Goal: Answer question/provide support

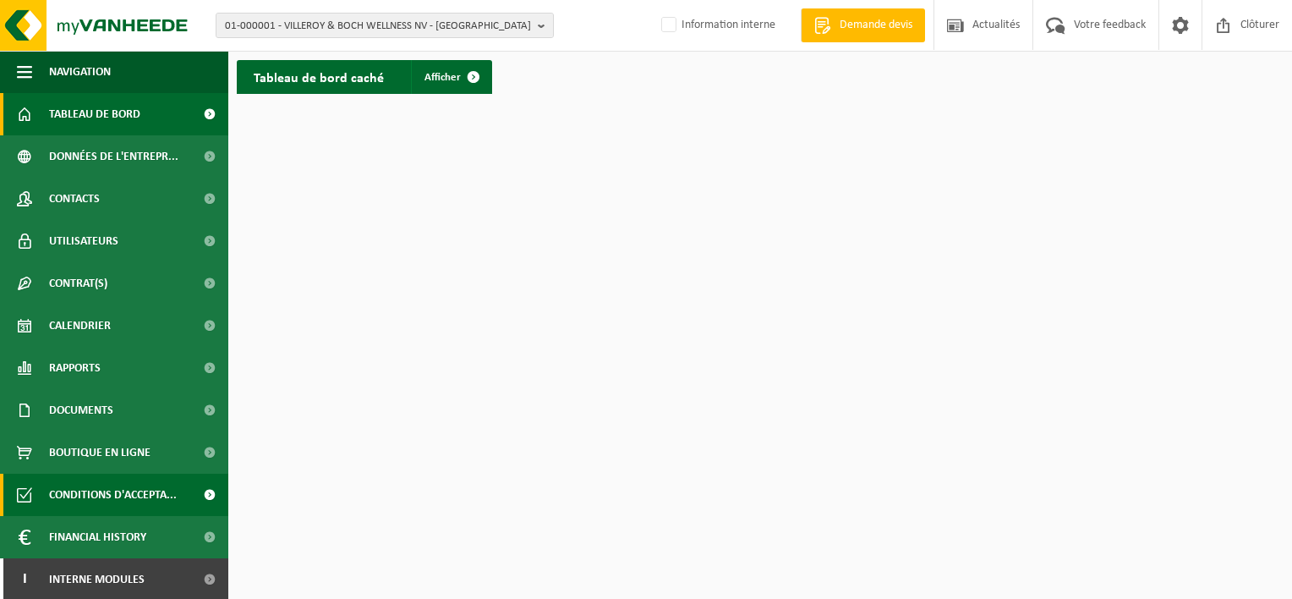
scroll to position [2, 0]
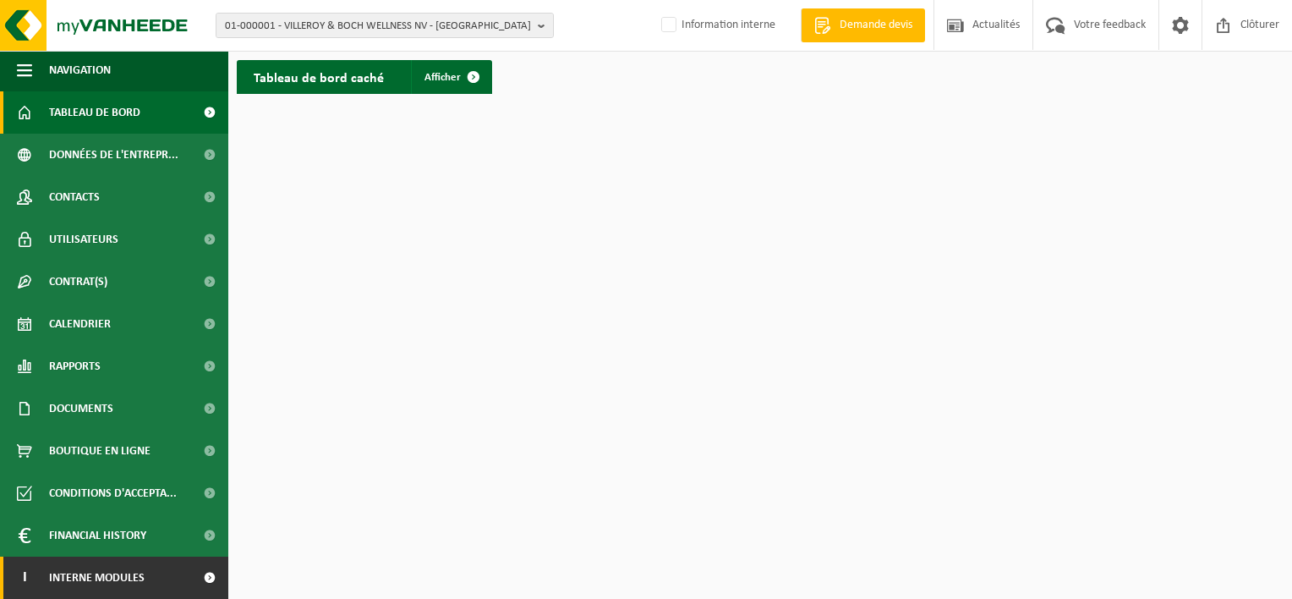
click at [101, 579] on span "Interne modules" at bounding box center [97, 577] width 96 height 42
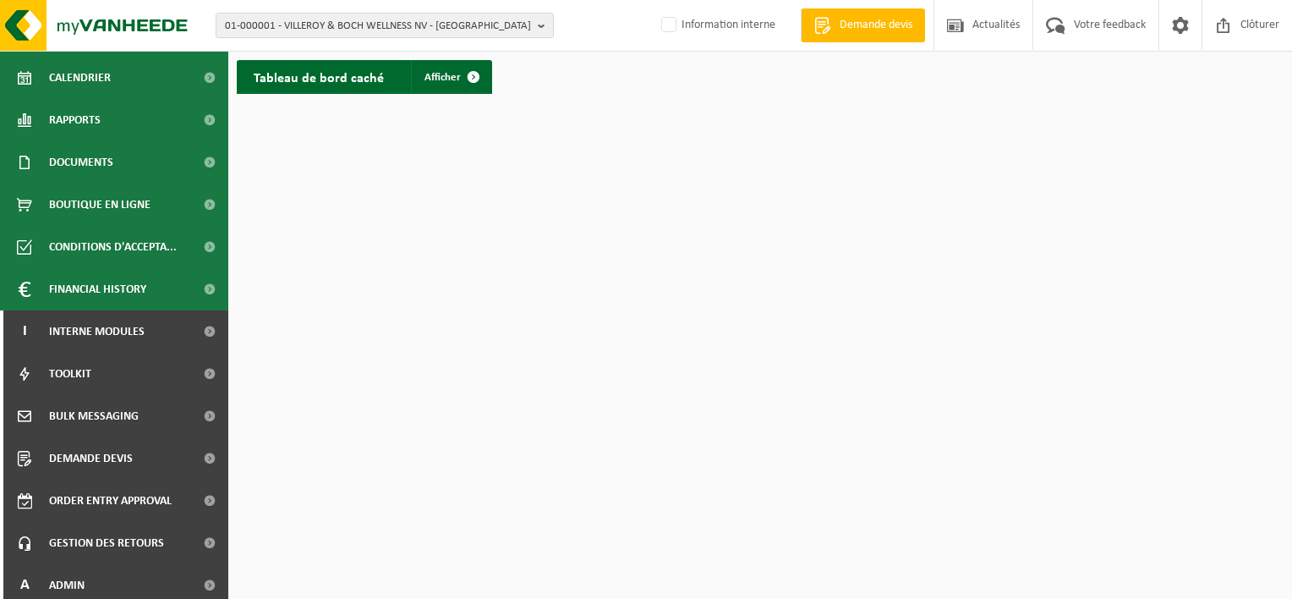
scroll to position [255, 0]
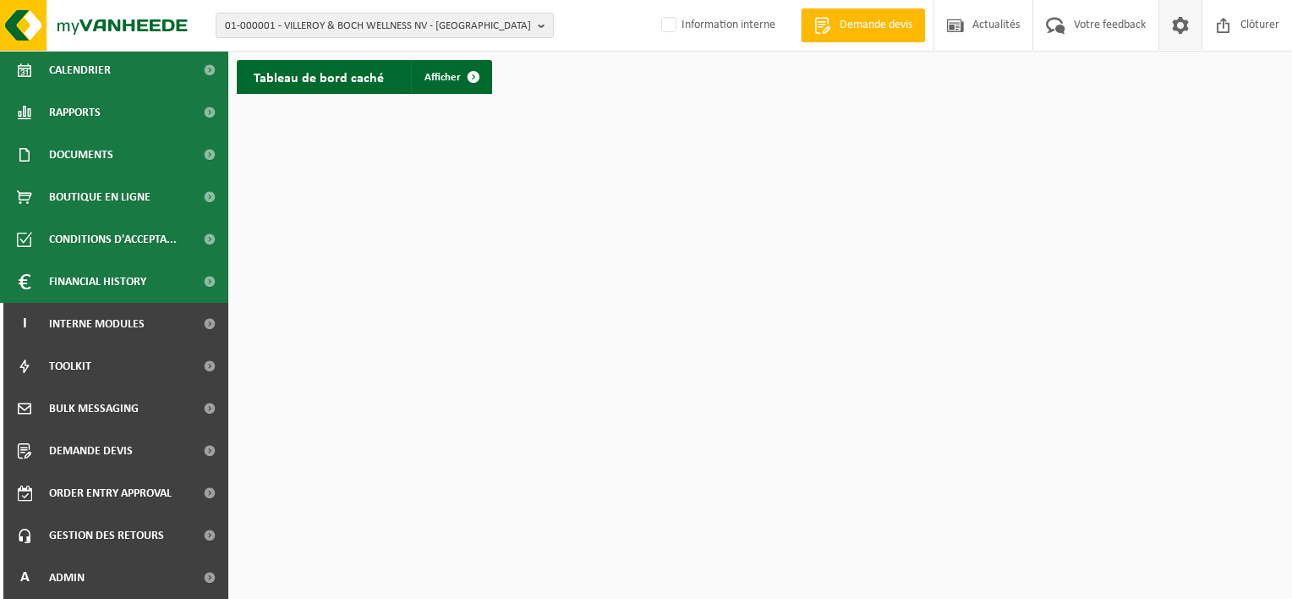
click at [1179, 28] on span at bounding box center [1180, 25] width 25 height 50
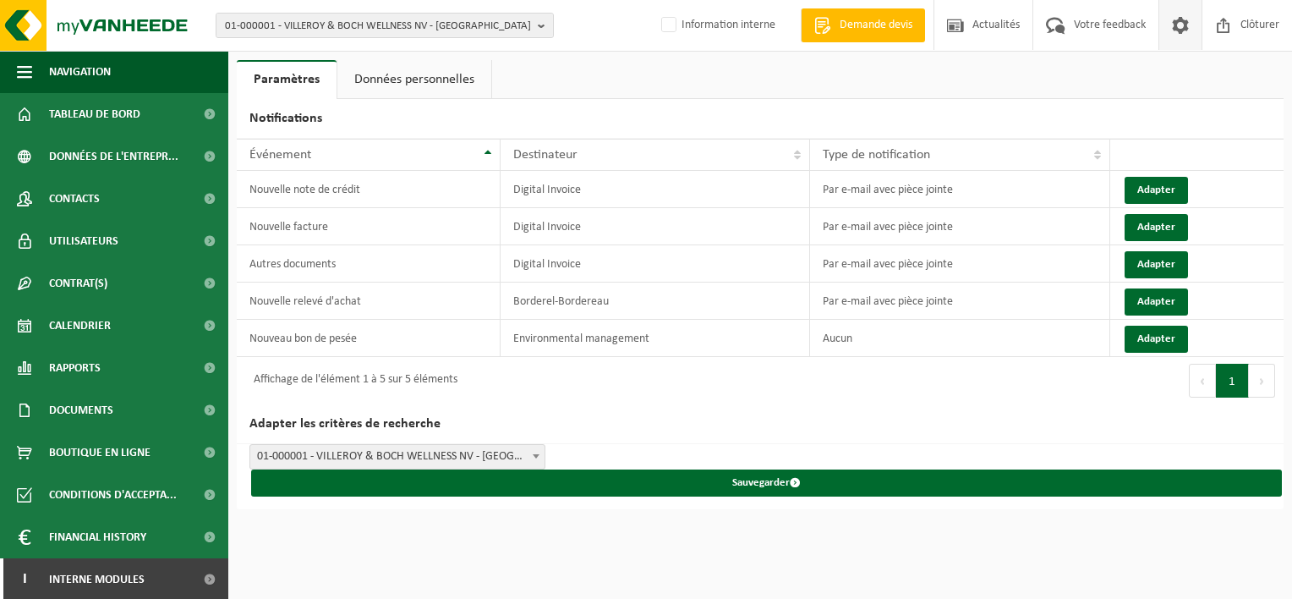
click at [436, 71] on link "Données personnelles" at bounding box center [414, 79] width 154 height 39
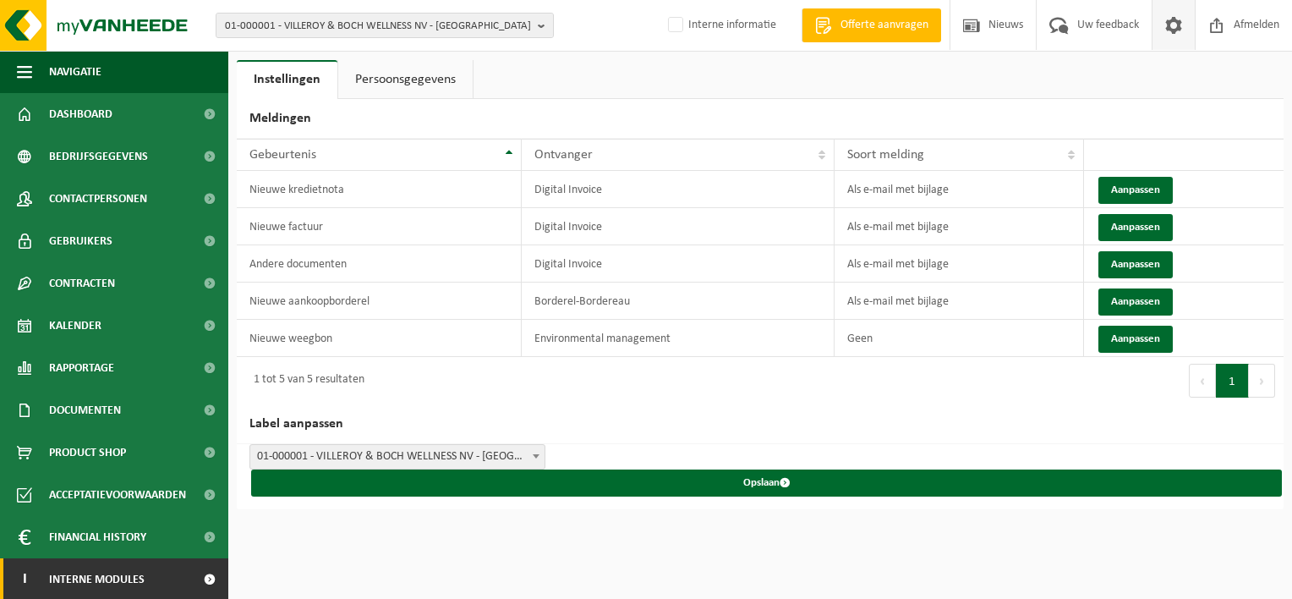
click at [122, 577] on span "Interne modules" at bounding box center [97, 579] width 96 height 42
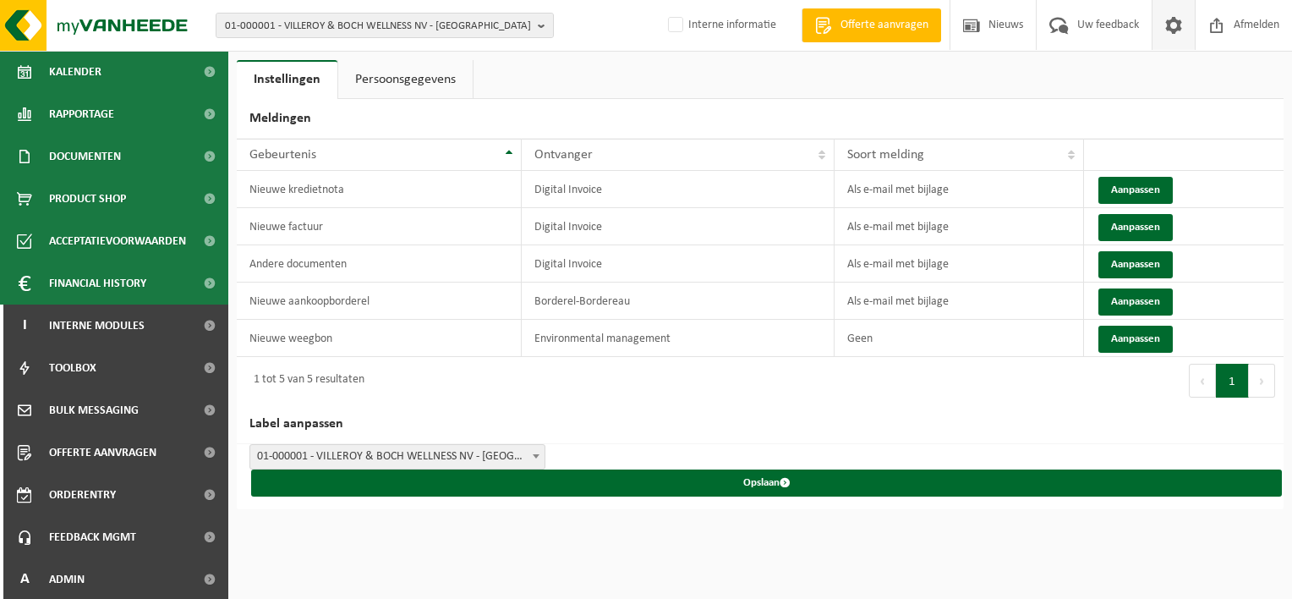
scroll to position [255, 0]
click at [64, 573] on span "Admin" at bounding box center [67, 577] width 36 height 42
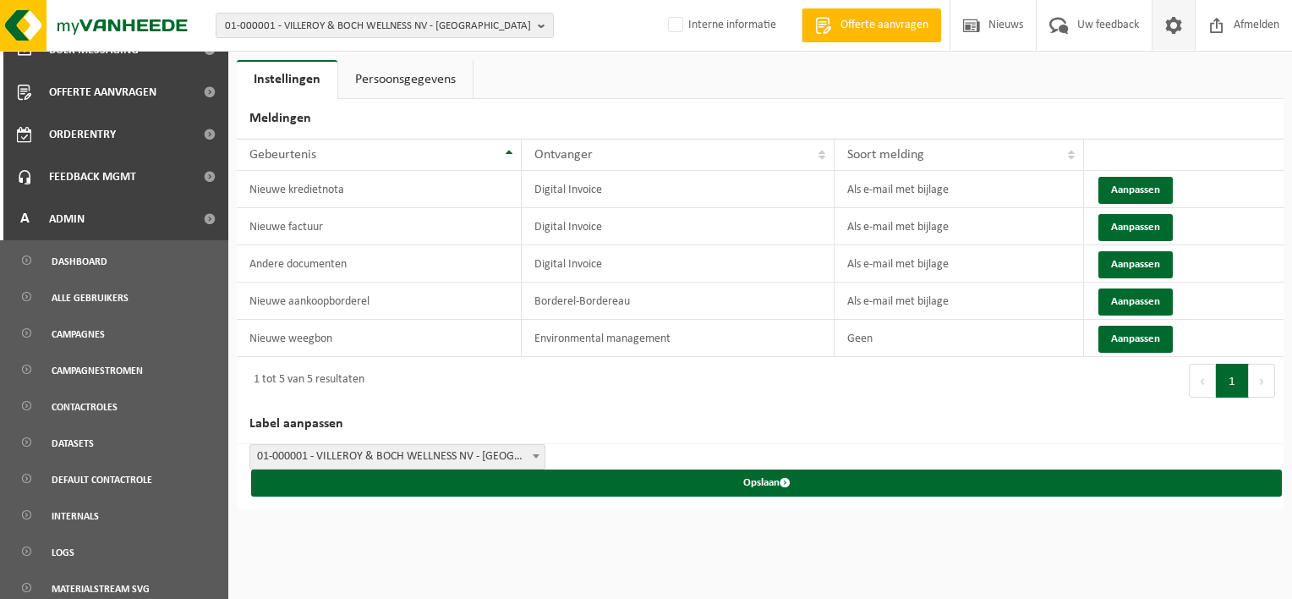
scroll to position [618, 0]
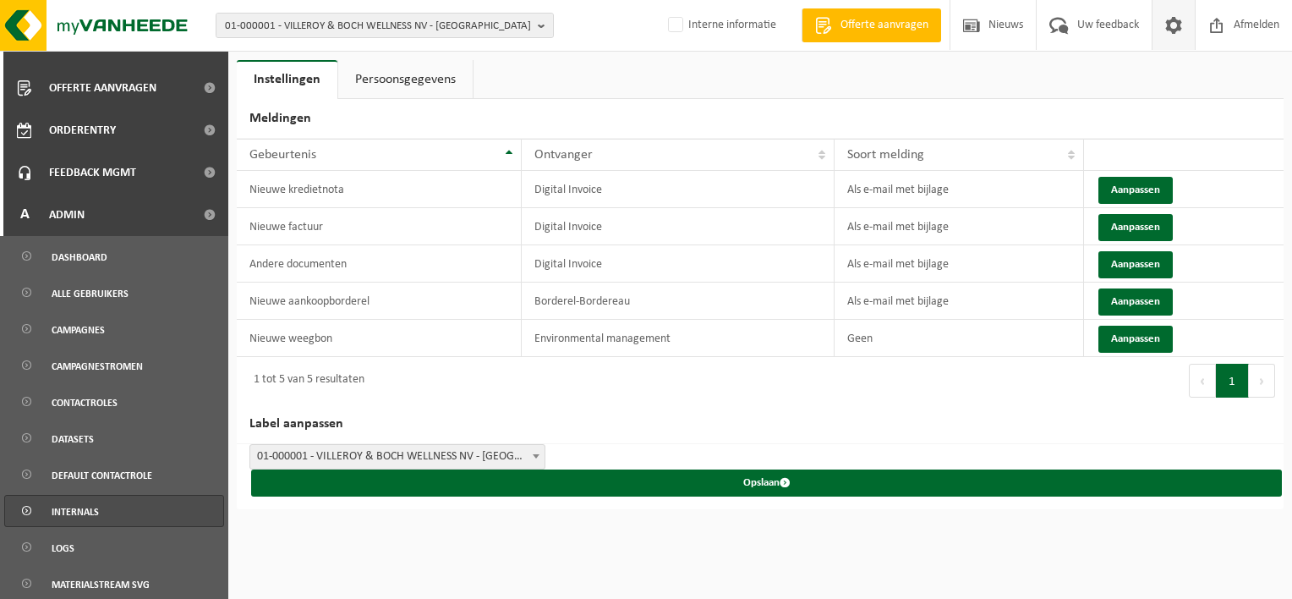
click at [88, 511] on span "Internals" at bounding box center [75, 512] width 47 height 32
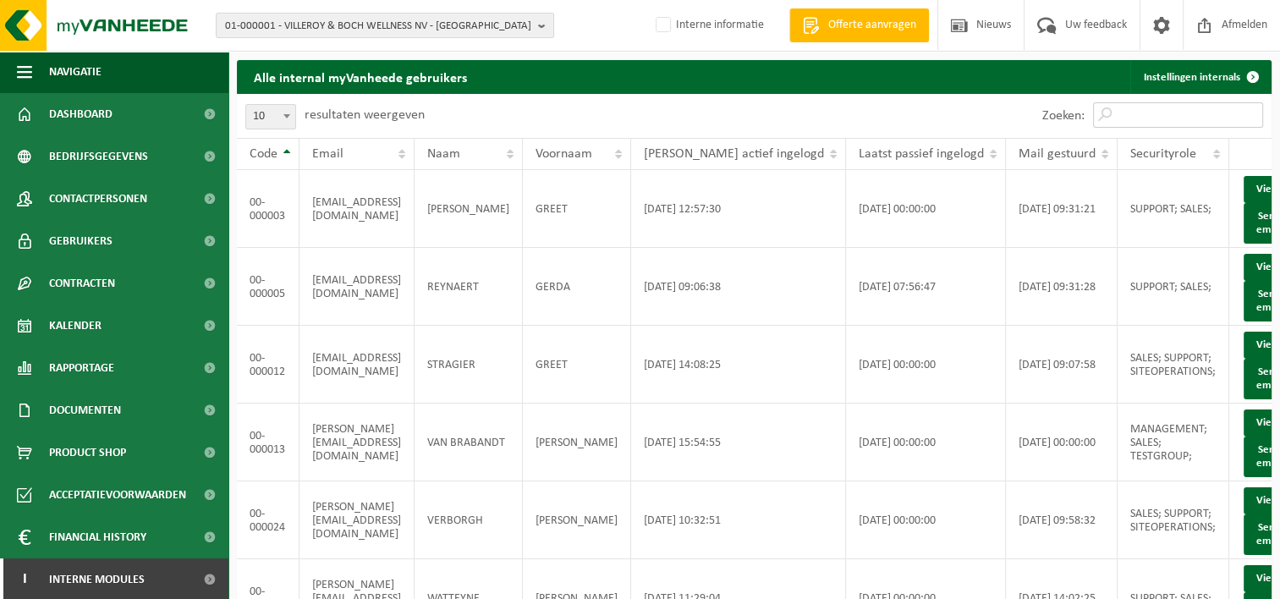
click at [1140, 109] on input "Zoeken:" at bounding box center [1178, 114] width 170 height 25
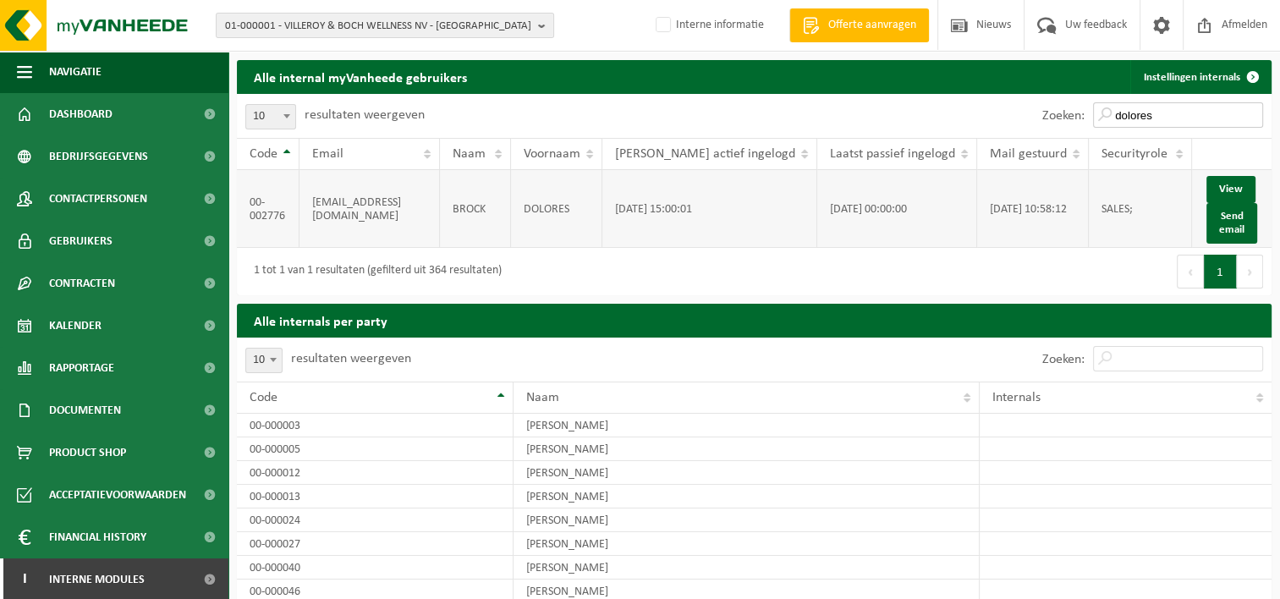
type input "dolores"
click at [896, 204] on td "[DATE] 00:00:00" at bounding box center [897, 209] width 160 height 78
click at [1221, 222] on button "Send email" at bounding box center [1231, 223] width 51 height 41
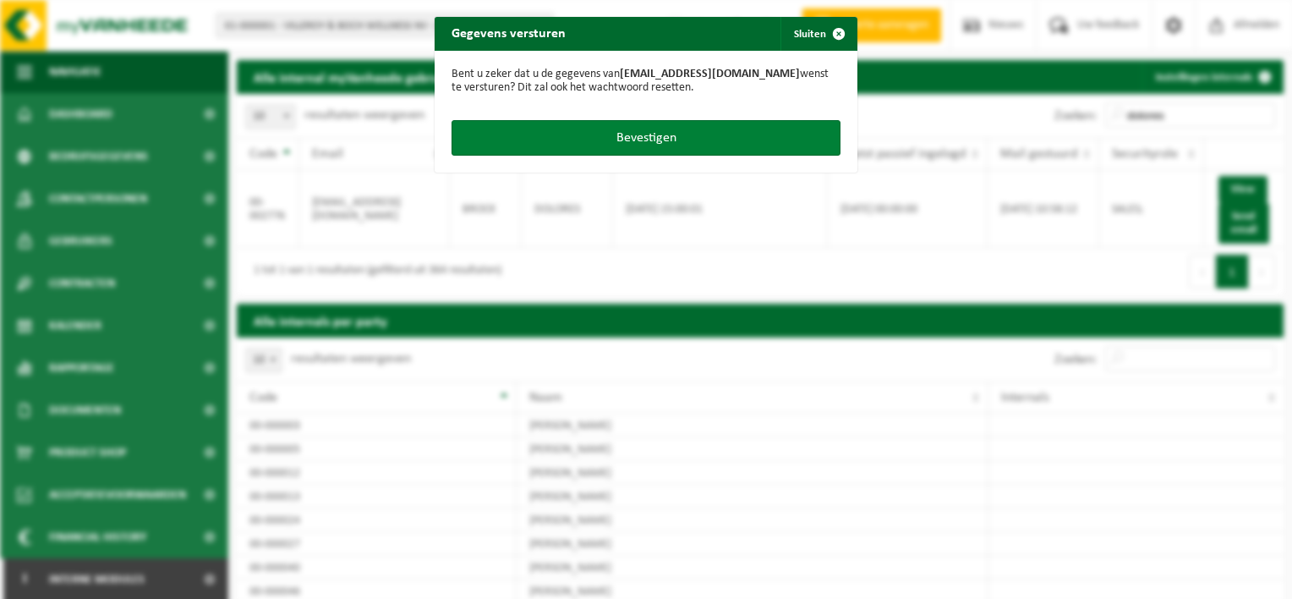
click at [628, 136] on button "Bevestigen" at bounding box center [646, 138] width 389 height 36
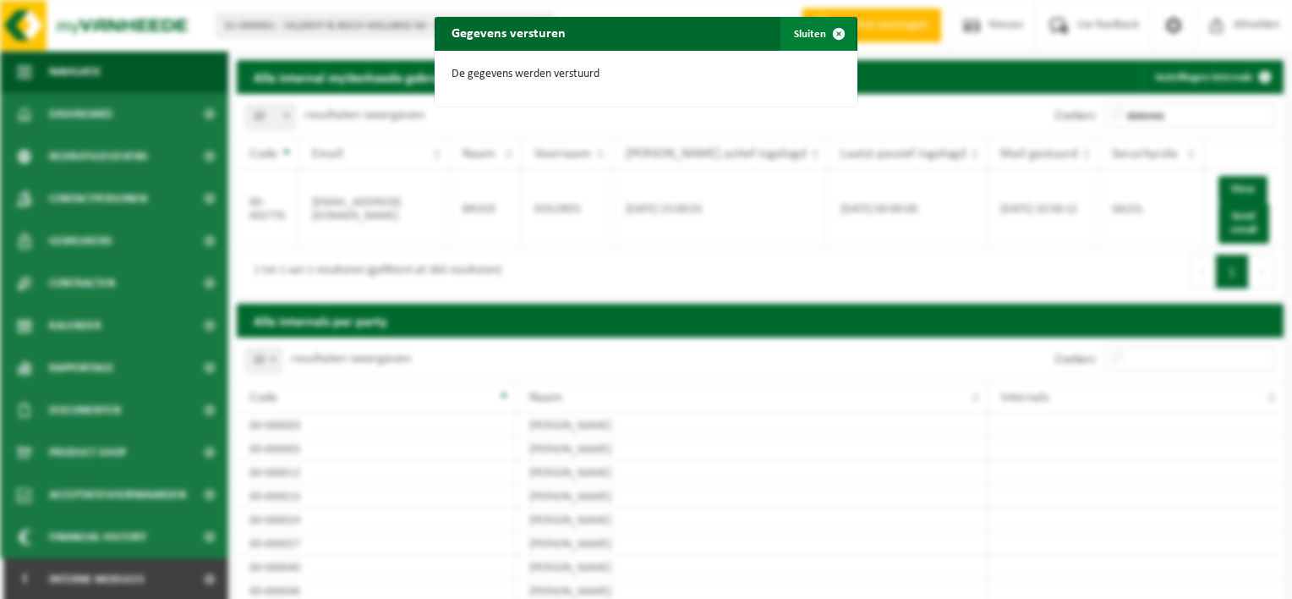
click at [836, 33] on span "button" at bounding box center [839, 34] width 34 height 34
